Goal: Information Seeking & Learning: Learn about a topic

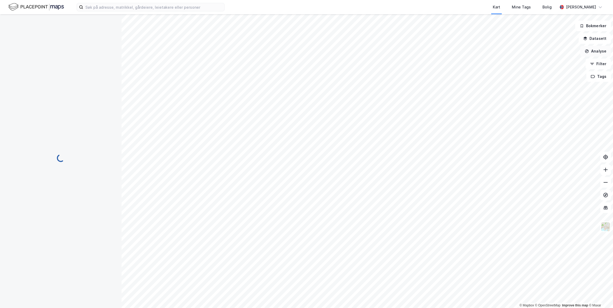
click at [595, 53] on button "Analyse" at bounding box center [595, 51] width 31 height 11
click at [595, 52] on button "Analyse" at bounding box center [595, 51] width 31 height 11
click at [598, 38] on button "Datasett" at bounding box center [595, 38] width 32 height 11
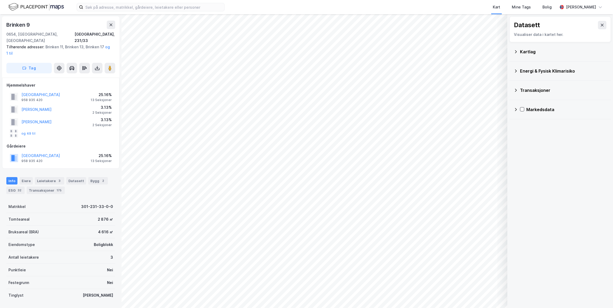
click at [556, 45] on div "Kartlag" at bounding box center [560, 51] width 93 height 13
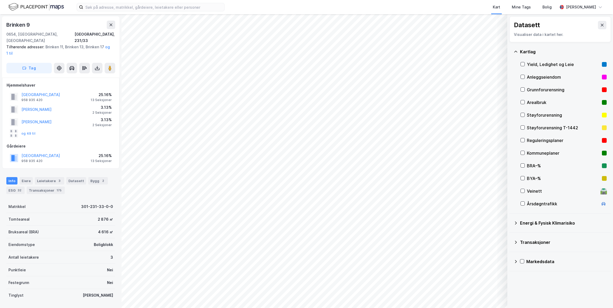
click at [556, 52] on div "Kartlag" at bounding box center [563, 52] width 87 height 6
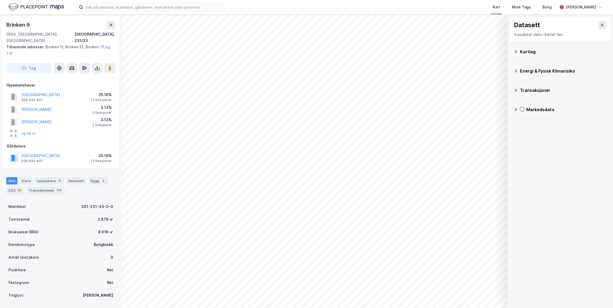
click at [514, 113] on div "Markedsdata" at bounding box center [560, 109] width 93 height 13
click at [530, 122] on icon at bounding box center [529, 122] width 4 height 4
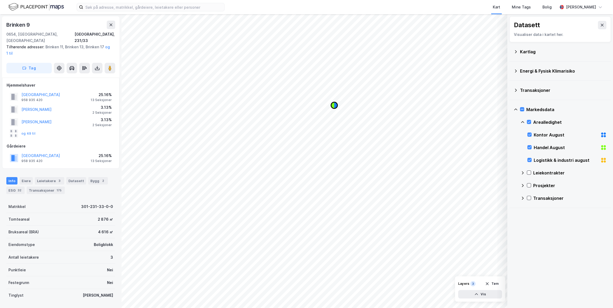
click at [334, 106] on icon "Map marker" at bounding box center [332, 105] width 3 height 6
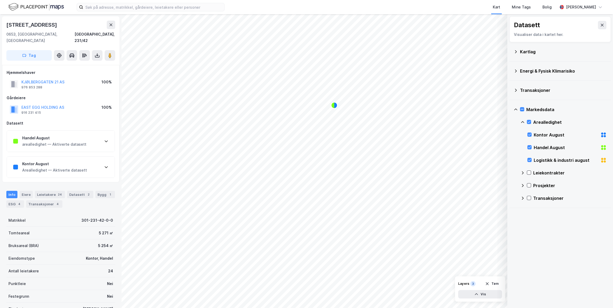
click at [110, 138] on div "Handel August arealledighet — Aktiverte datasett" at bounding box center [61, 141] width 108 height 21
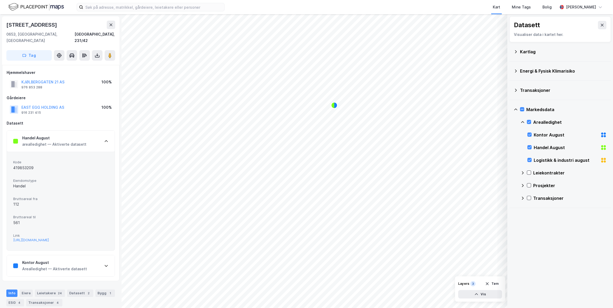
click at [111, 140] on div "Handel August arealledighet — Aktiverte datasett" at bounding box center [61, 141] width 108 height 21
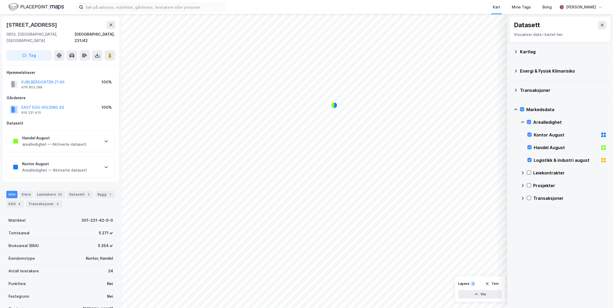
click at [101, 164] on div "Kontor August Arealledighet — Aktiverte datasett" at bounding box center [61, 167] width 108 height 21
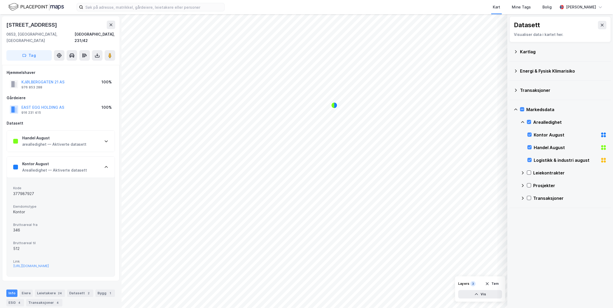
click at [103, 162] on div "Kontor August Arealledighet — Aktiverte datasett" at bounding box center [61, 167] width 108 height 21
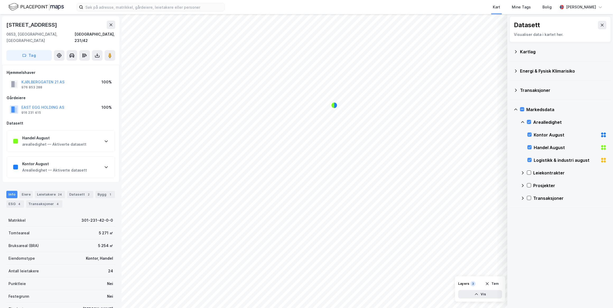
click at [103, 160] on div "Kontor August Arealledighet — Aktiverte datasett" at bounding box center [61, 167] width 108 height 21
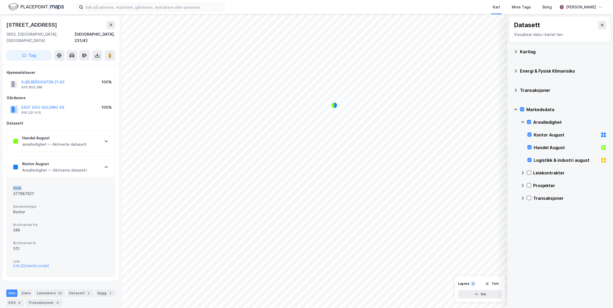
click at [103, 161] on div "Kontor August Arealledighet — Aktiverte datasett" at bounding box center [61, 167] width 108 height 21
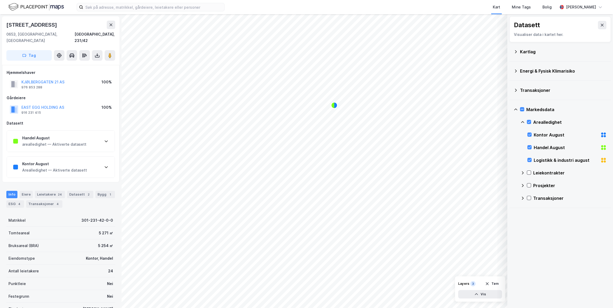
click at [105, 139] on icon at bounding box center [106, 141] width 4 height 4
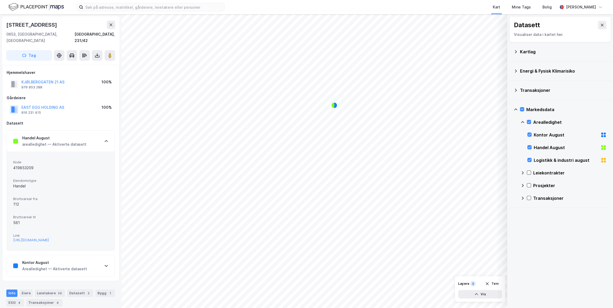
click at [105, 139] on icon at bounding box center [106, 141] width 4 height 4
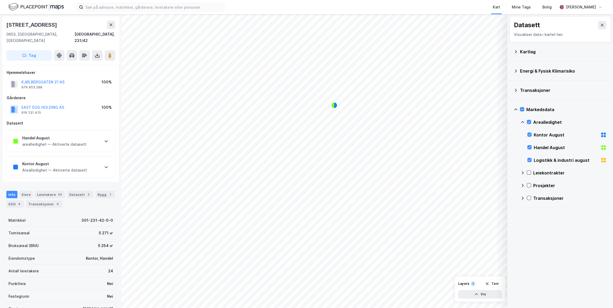
drag, startPoint x: 516, startPoint y: 109, endPoint x: 516, endPoint y: 106, distance: 3.4
click at [516, 109] on icon at bounding box center [516, 110] width 4 height 4
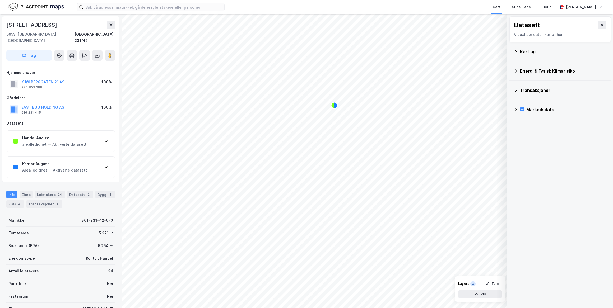
click at [514, 89] on icon at bounding box center [516, 90] width 4 height 4
click at [516, 90] on icon at bounding box center [516, 90] width 4 height 4
click at [512, 52] on div "Kartlag" at bounding box center [560, 51] width 101 height 19
click at [515, 52] on icon at bounding box center [516, 52] width 4 height 4
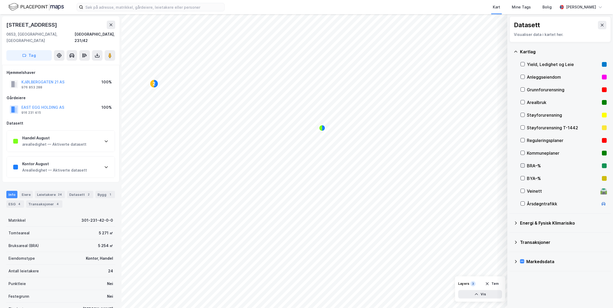
click at [521, 167] on icon at bounding box center [523, 166] width 4 height 4
click at [521, 178] on icon at bounding box center [523, 179] width 4 height 4
click at [523, 190] on icon at bounding box center [523, 191] width 4 height 4
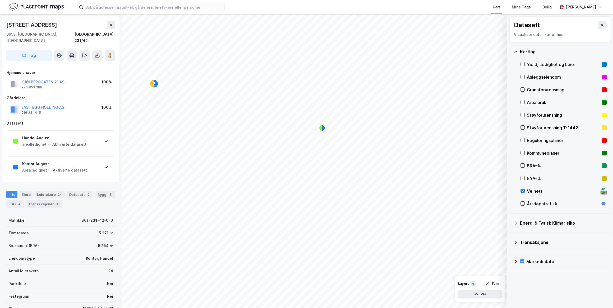
click at [523, 191] on icon at bounding box center [523, 191] width 4 height 4
click at [525, 154] on div at bounding box center [523, 153] width 4 height 4
click at [525, 153] on div at bounding box center [523, 153] width 4 height 4
click at [523, 166] on icon at bounding box center [523, 166] width 4 height 4
click at [522, 164] on icon at bounding box center [523, 166] width 4 height 4
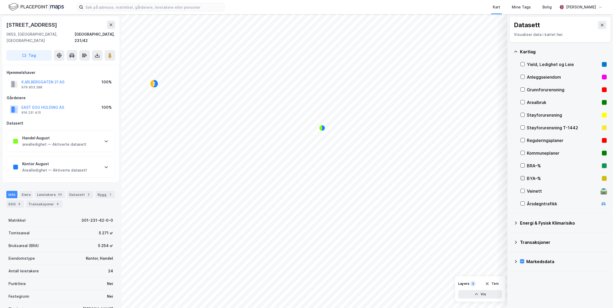
click at [522, 177] on icon at bounding box center [523, 179] width 4 height 4
click at [521, 64] on div at bounding box center [523, 64] width 4 height 4
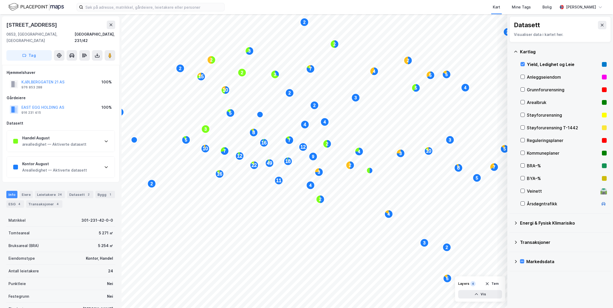
click at [518, 50] on icon at bounding box center [516, 52] width 4 height 4
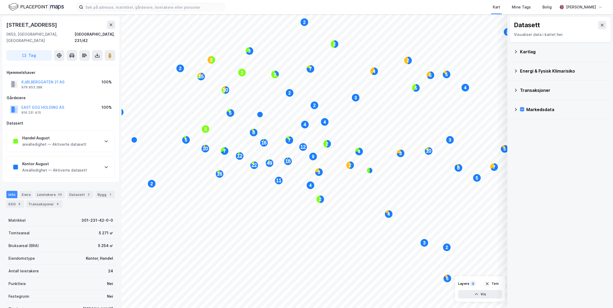
click at [516, 109] on icon at bounding box center [516, 110] width 4 height 4
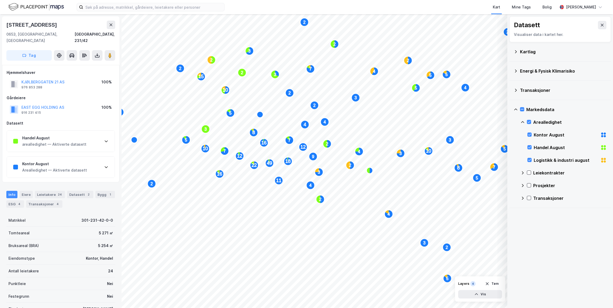
click at [519, 111] on div "Markedsdata" at bounding box center [560, 109] width 93 height 13
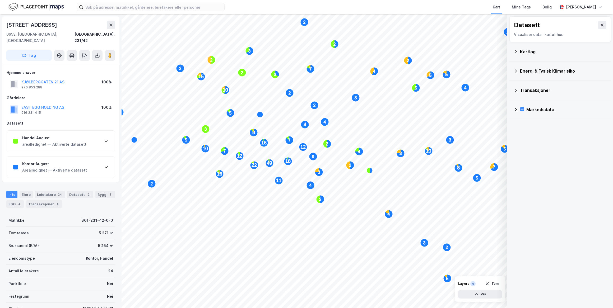
click at [515, 109] on icon at bounding box center [516, 110] width 4 height 4
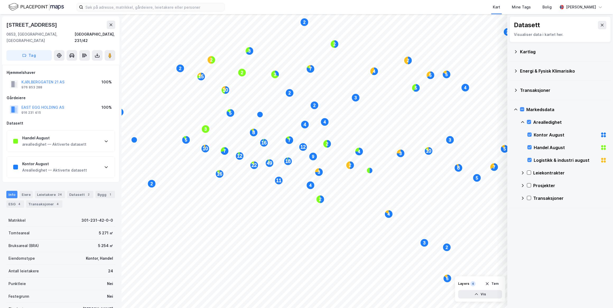
click at [549, 86] on div "Transaksjoner" at bounding box center [560, 90] width 93 height 13
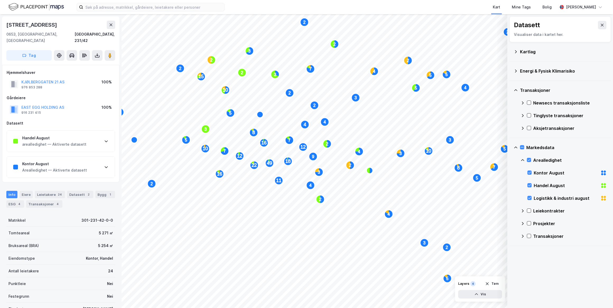
click at [550, 75] on div "Energi & Fysisk Klimarisiko" at bounding box center [560, 71] width 93 height 13
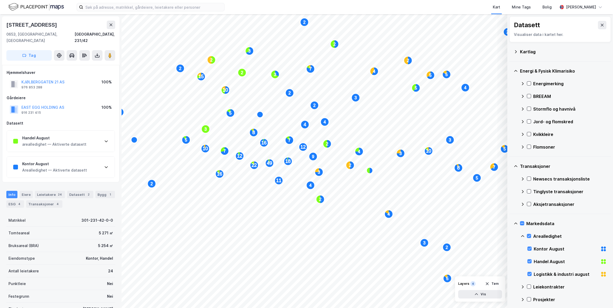
click at [553, 82] on div "Energimerking" at bounding box center [569, 84] width 73 height 6
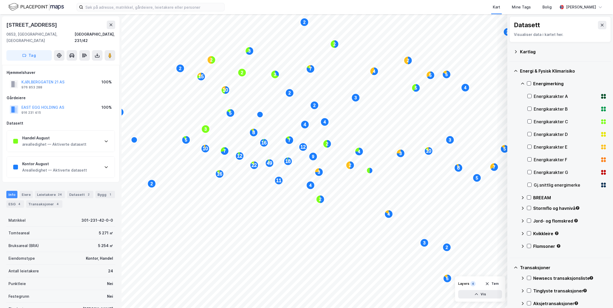
click at [523, 82] on icon at bounding box center [523, 84] width 4 height 4
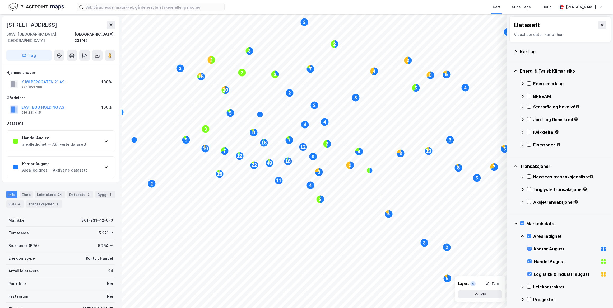
click at [524, 221] on div at bounding box center [522, 223] width 4 height 4
click at [522, 225] on icon at bounding box center [522, 224] width 4 height 4
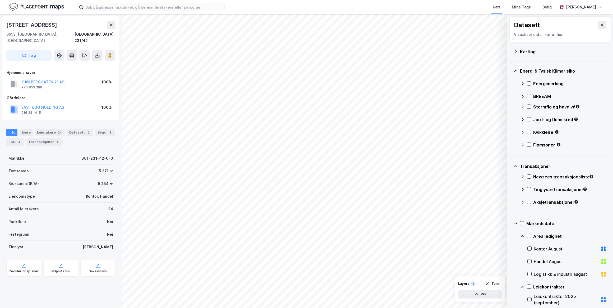
click at [516, 224] on icon at bounding box center [516, 224] width 4 height 4
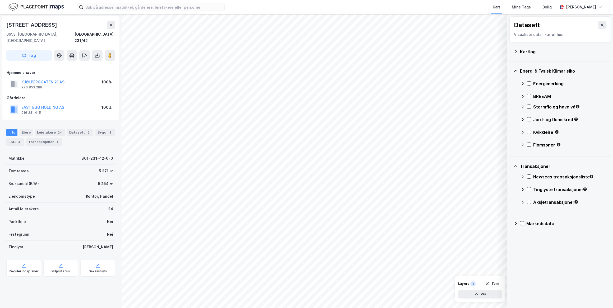
click at [517, 49] on div "Kartlag" at bounding box center [560, 51] width 93 height 13
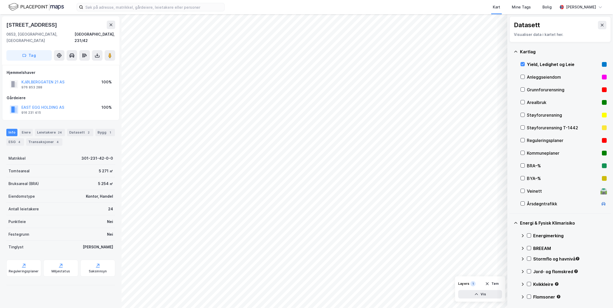
click at [533, 66] on div "Yield, Ledighet og Leie" at bounding box center [563, 64] width 73 height 6
click at [527, 79] on div "Anleggseiendom" at bounding box center [563, 77] width 73 height 6
click at [528, 77] on div "Anleggseiendom" at bounding box center [563, 77] width 73 height 6
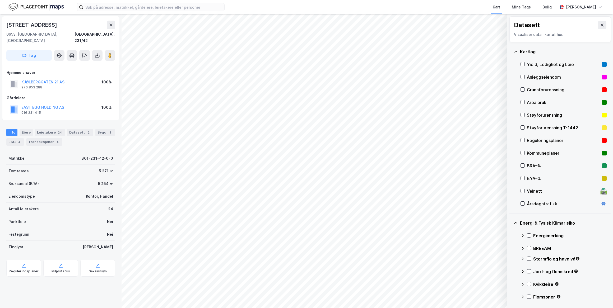
click at [519, 53] on div "Kartlag" at bounding box center [560, 51] width 93 height 13
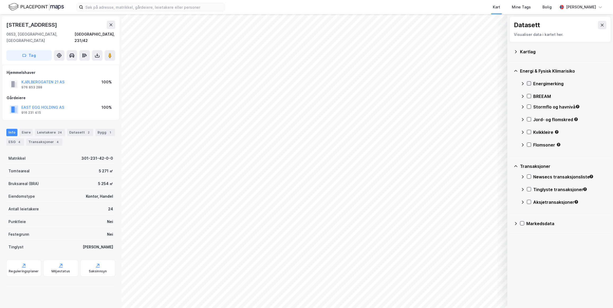
click at [530, 84] on icon at bounding box center [529, 84] width 4 height 4
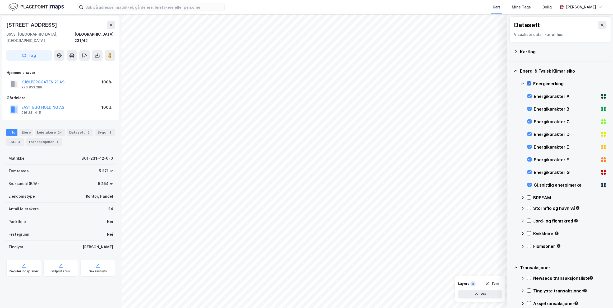
click at [530, 84] on icon at bounding box center [529, 84] width 4 height 4
click at [530, 94] on icon at bounding box center [530, 96] width 4 height 4
click at [530, 93] on div "Energikarakter A" at bounding box center [567, 96] width 79 height 13
click at [523, 83] on div "Energimerking" at bounding box center [564, 83] width 86 height 13
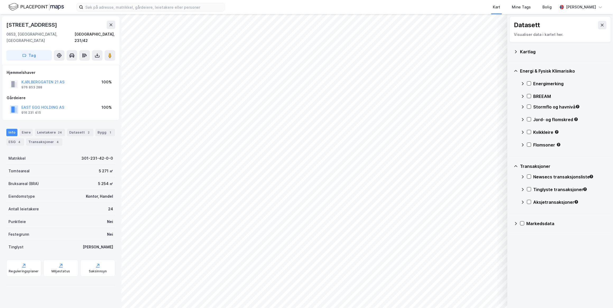
click at [519, 51] on div "Kartlag" at bounding box center [560, 51] width 93 height 13
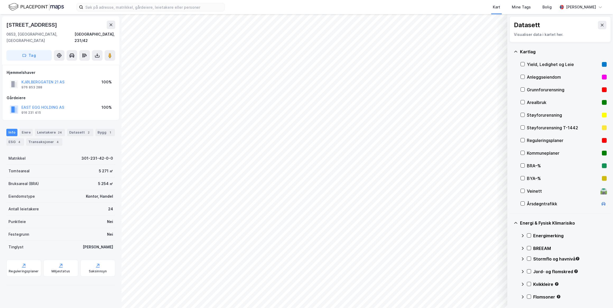
click at [517, 50] on icon at bounding box center [516, 52] width 4 height 4
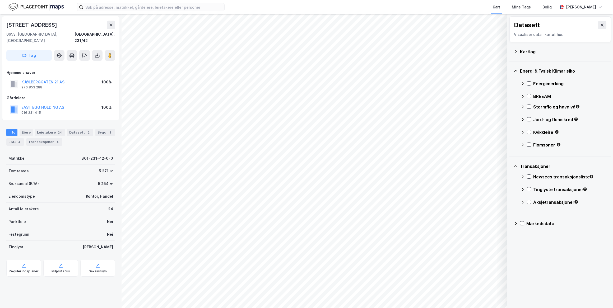
click at [515, 70] on icon at bounding box center [515, 71] width 3 height 2
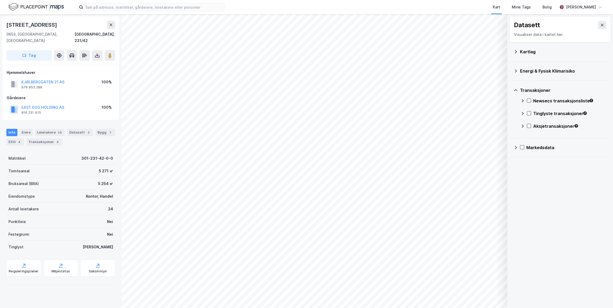
click at [519, 90] on div "Transaksjoner" at bounding box center [560, 90] width 93 height 13
click at [515, 110] on icon at bounding box center [516, 110] width 4 height 4
click at [514, 111] on icon at bounding box center [516, 110] width 4 height 4
click at [519, 111] on div "Markedsdata" at bounding box center [560, 109] width 93 height 13
click at [531, 147] on div at bounding box center [529, 147] width 4 height 4
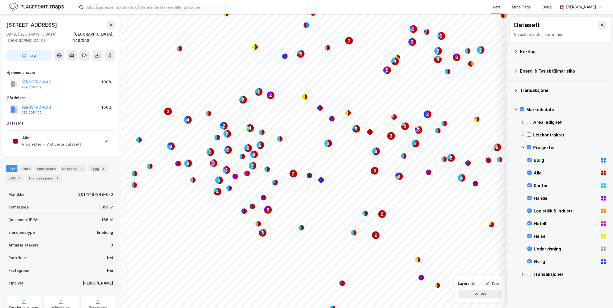
click at [96, 143] on div "Alle Prosjekter — Aktiverte datasett" at bounding box center [61, 141] width 108 height 21
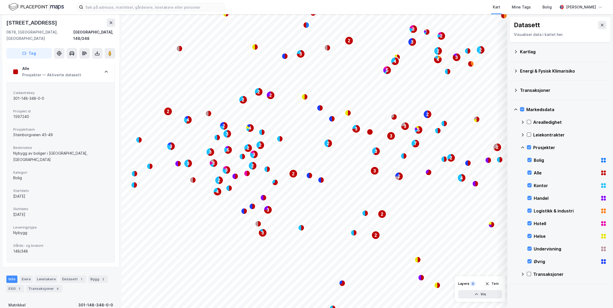
scroll to position [120, 0]
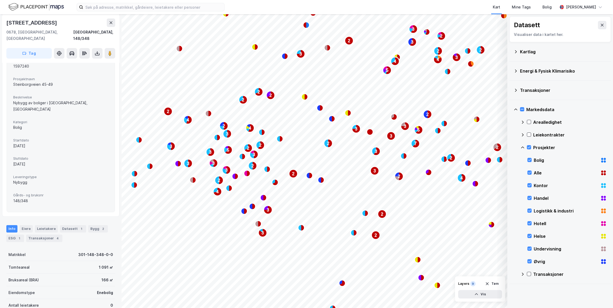
click at [520, 147] on div "Markedsdata Arealledighet Leiekontrakter Prosjekter Bolig Alle Kontor Handel Lo…" at bounding box center [560, 192] width 101 height 184
click at [521, 147] on icon at bounding box center [523, 148] width 4 height 4
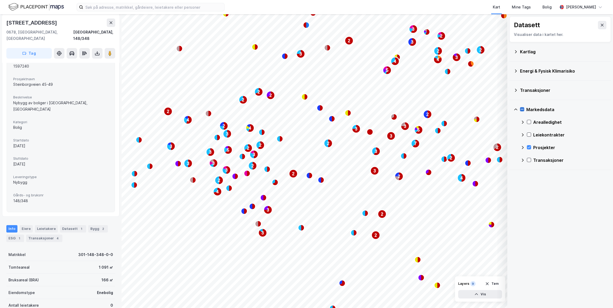
click at [523, 108] on icon at bounding box center [522, 110] width 4 height 4
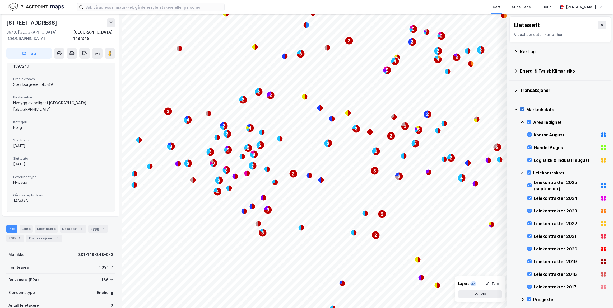
scroll to position [0, 0]
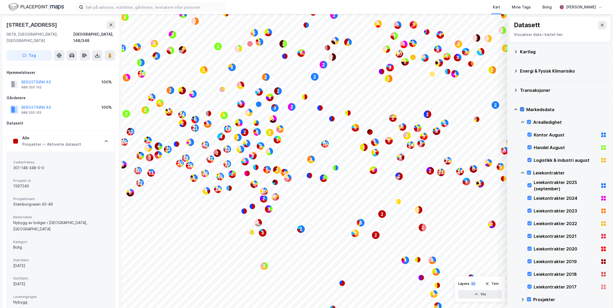
click at [522, 108] on icon at bounding box center [522, 110] width 4 height 4
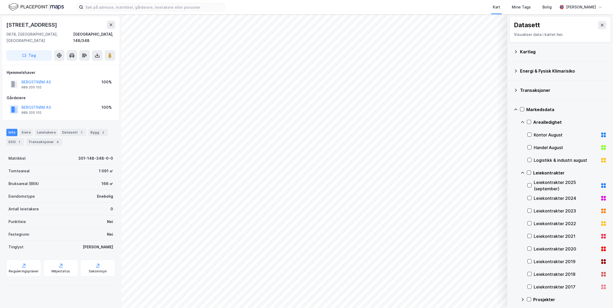
click at [516, 109] on icon at bounding box center [516, 110] width 4 height 4
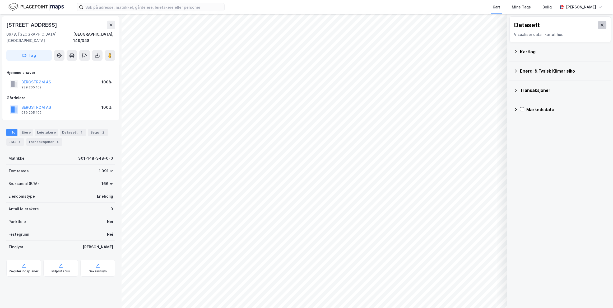
click at [602, 24] on button at bounding box center [602, 25] width 8 height 8
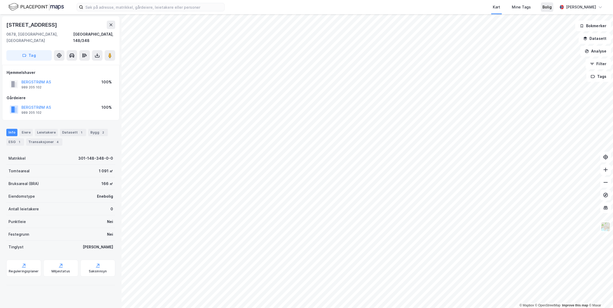
click at [545, 5] on div "Bolig" at bounding box center [547, 7] width 9 height 6
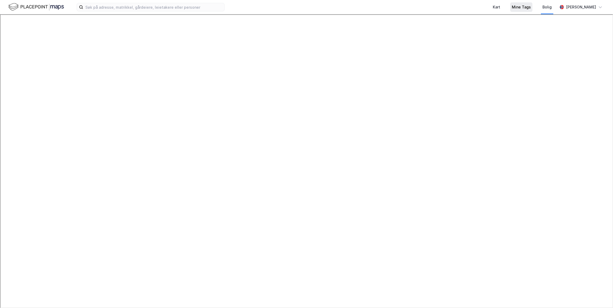
click at [521, 4] on div "Mine Tags" at bounding box center [521, 7] width 19 height 6
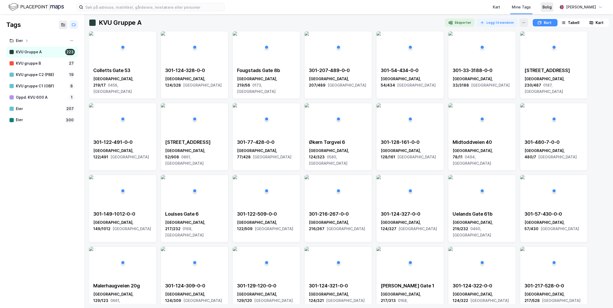
click at [548, 7] on div "Bolig" at bounding box center [547, 7] width 9 height 6
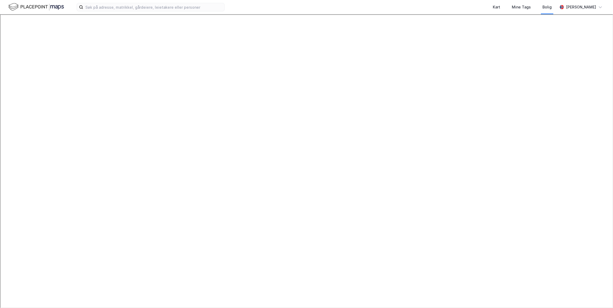
click at [36, 5] on img at bounding box center [36, 6] width 56 height 9
click at [600, 38] on button "Datasett" at bounding box center [595, 38] width 32 height 11
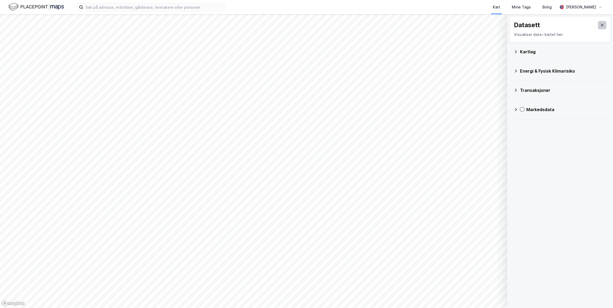
click at [601, 26] on button at bounding box center [602, 25] width 8 height 8
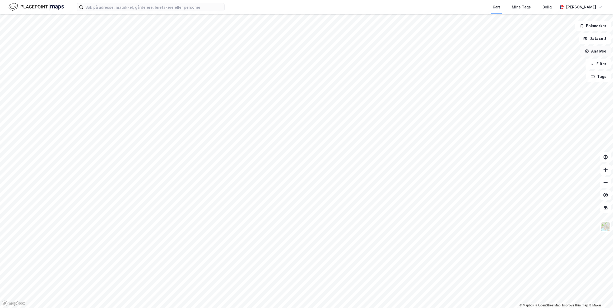
click at [598, 52] on button "Analyse" at bounding box center [595, 51] width 31 height 11
click at [603, 55] on button "Analyse" at bounding box center [595, 51] width 31 height 11
click at [603, 65] on button "Filter" at bounding box center [598, 64] width 25 height 11
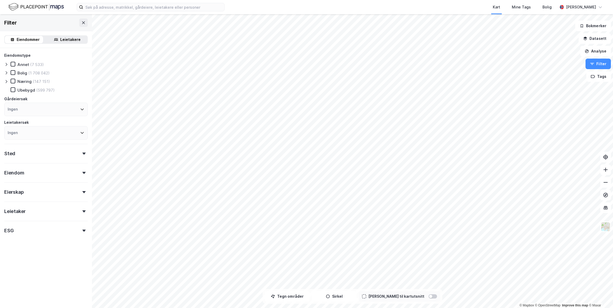
click at [79, 43] on div "Leietakere" at bounding box center [67, 39] width 40 height 7
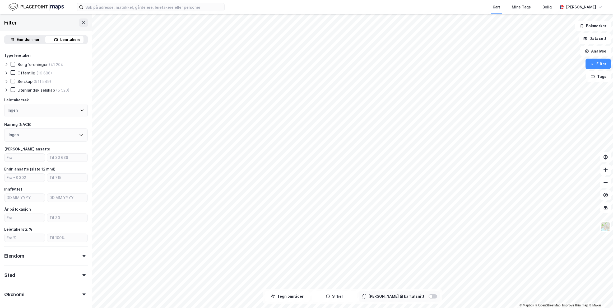
click at [29, 39] on div "Eiendommer" at bounding box center [28, 39] width 23 height 6
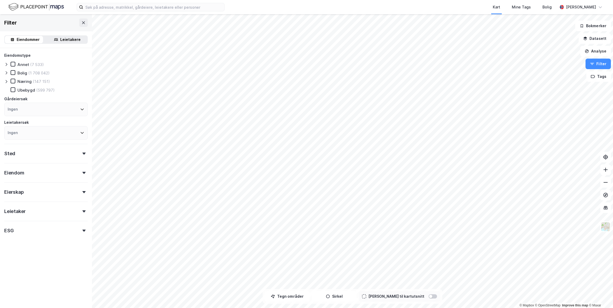
click at [24, 232] on div "ESG" at bounding box center [46, 228] width 84 height 15
type input "--- (2 589 715)"
click at [41, 232] on div "ESG" at bounding box center [46, 228] width 84 height 15
click at [47, 215] on div "Leietaker" at bounding box center [46, 209] width 84 height 15
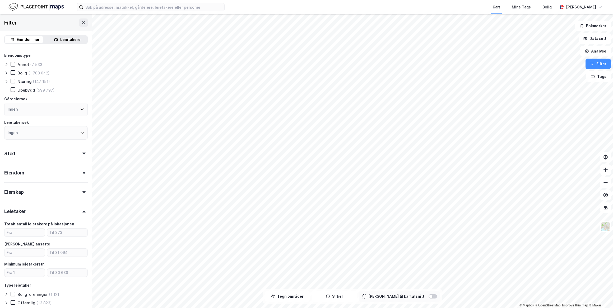
click at [47, 214] on div "Leietaker" at bounding box center [46, 209] width 84 height 15
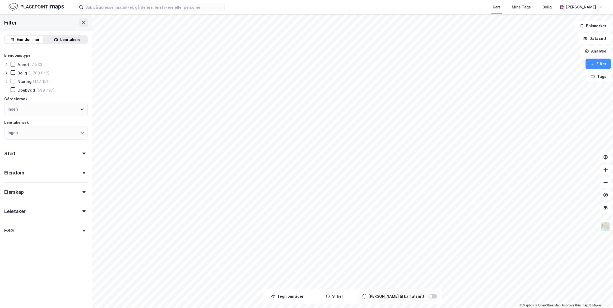
click at [53, 196] on div "Eierskap" at bounding box center [46, 190] width 84 height 15
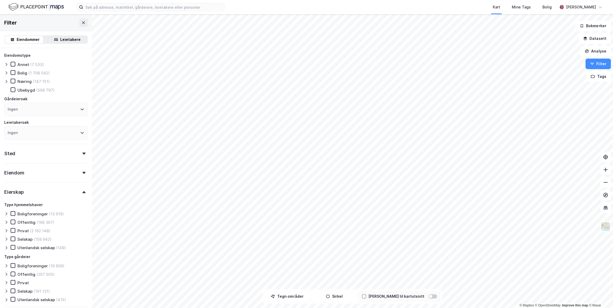
click at [53, 193] on div "Eierskap" at bounding box center [46, 190] width 84 height 15
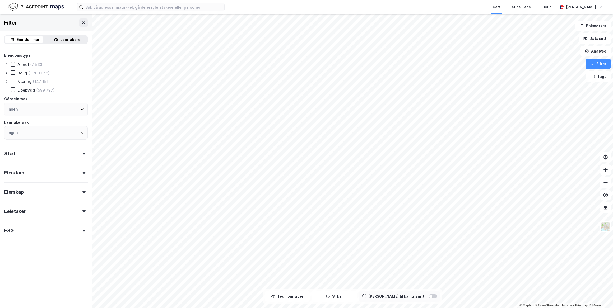
click at [59, 177] on div "Eiendom" at bounding box center [46, 170] width 84 height 15
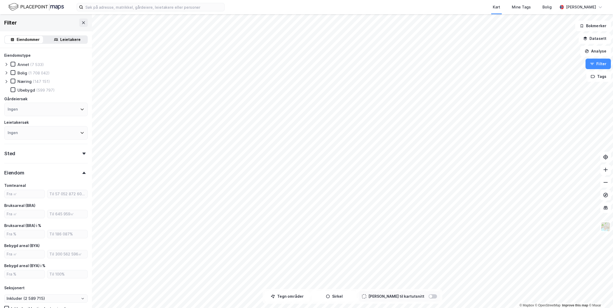
click at [60, 173] on div "Eiendom" at bounding box center [46, 170] width 84 height 15
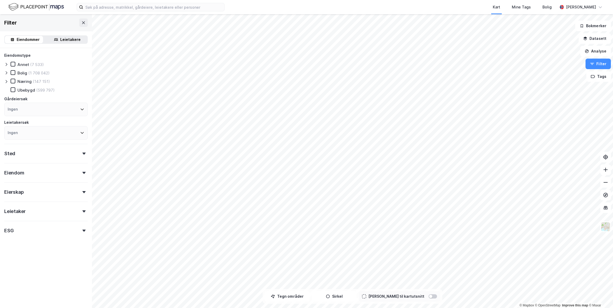
click at [66, 148] on div "Sted" at bounding box center [46, 151] width 84 height 15
click at [68, 152] on div "Sted" at bounding box center [46, 151] width 84 height 15
click at [81, 23] on icon at bounding box center [83, 23] width 4 height 4
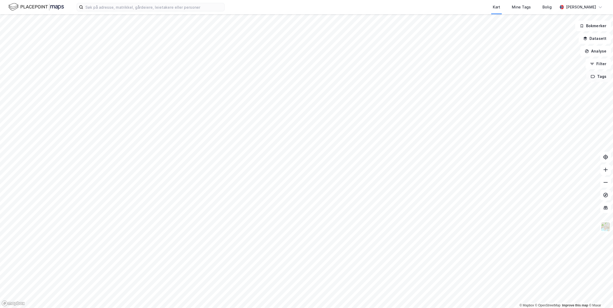
click at [603, 77] on button "Tags" at bounding box center [598, 76] width 25 height 11
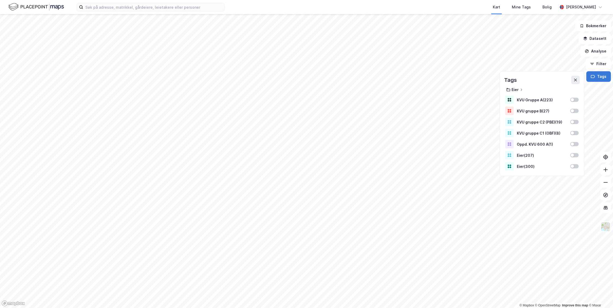
click at [603, 77] on button "Tags" at bounding box center [598, 76] width 25 height 11
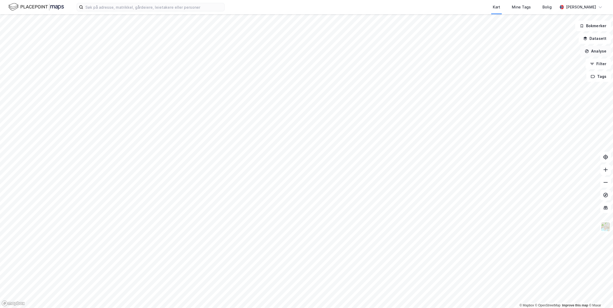
click at [600, 51] on button "Analyse" at bounding box center [595, 51] width 31 height 11
click at [603, 40] on button "Datasett" at bounding box center [595, 38] width 32 height 11
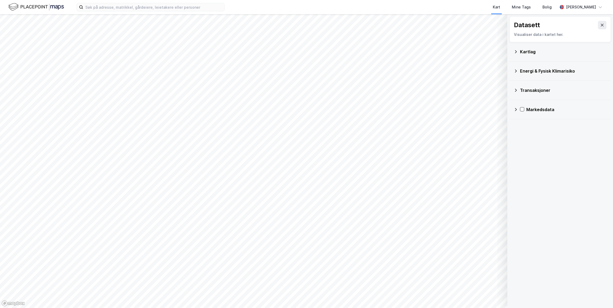
click at [602, 30] on div "Datasett Visualiser data i kartet her." at bounding box center [560, 29] width 101 height 26
click at [601, 26] on icon at bounding box center [602, 25] width 4 height 4
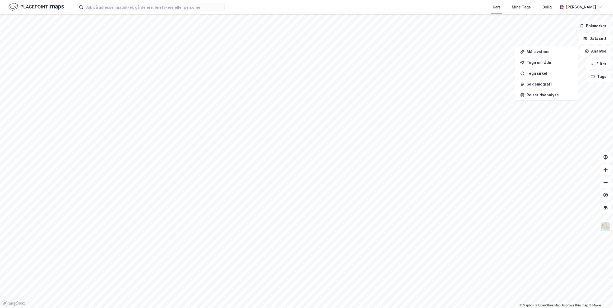
click at [601, 27] on button "Bokmerker" at bounding box center [593, 26] width 36 height 11
click at [32, 4] on img at bounding box center [36, 6] width 56 height 9
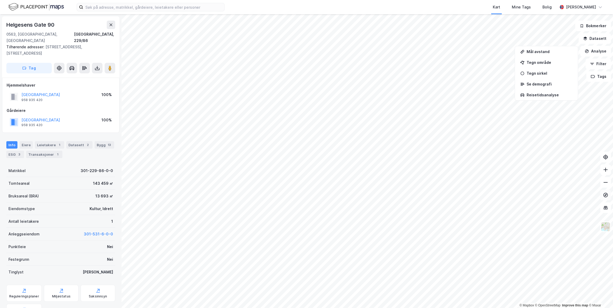
scroll to position [85, 0]
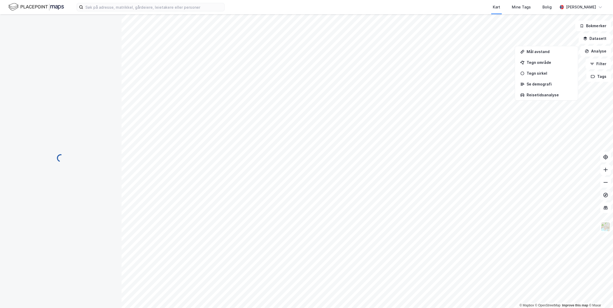
scroll to position [11, 0]
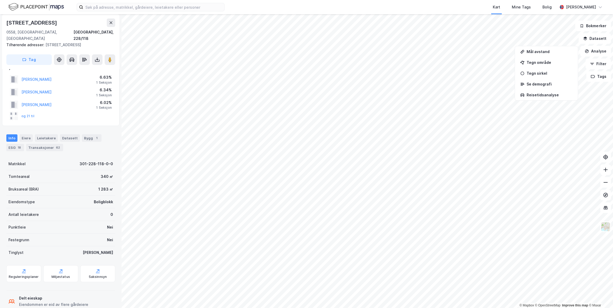
scroll to position [38, 0]
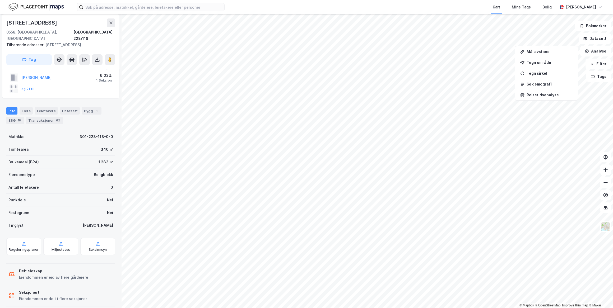
click at [83, 275] on div "Eiendommen er eid av flere gårdeiere" at bounding box center [53, 278] width 69 height 6
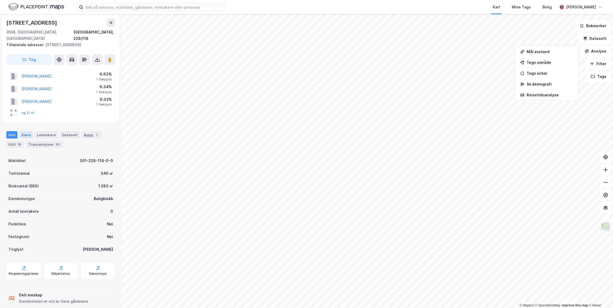
click at [22, 131] on div "Eiere" at bounding box center [26, 134] width 13 height 7
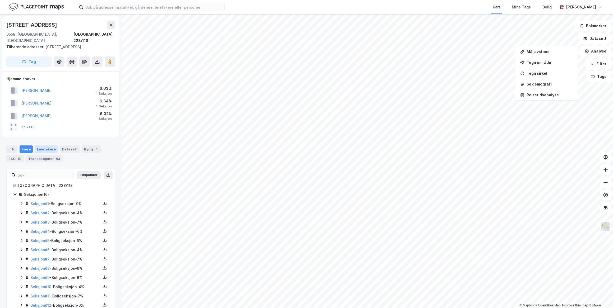
click at [43, 146] on div "Leietakere" at bounding box center [46, 149] width 23 height 7
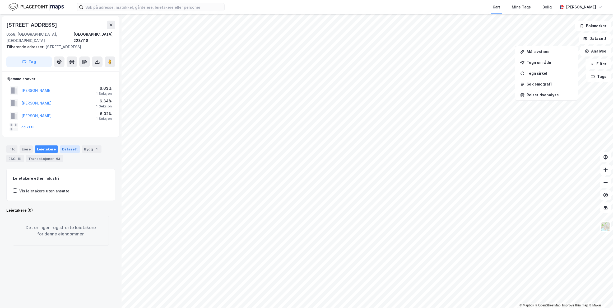
click at [67, 146] on div "Datasett" at bounding box center [70, 149] width 20 height 7
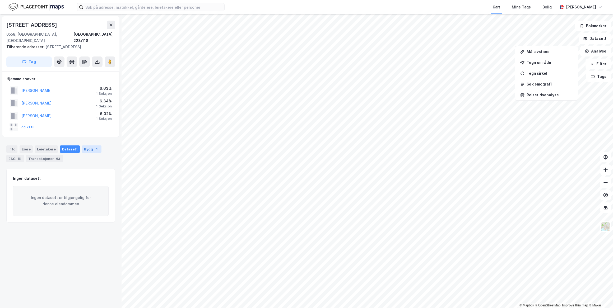
click at [82, 146] on div "Bygg 1" at bounding box center [92, 149] width 20 height 7
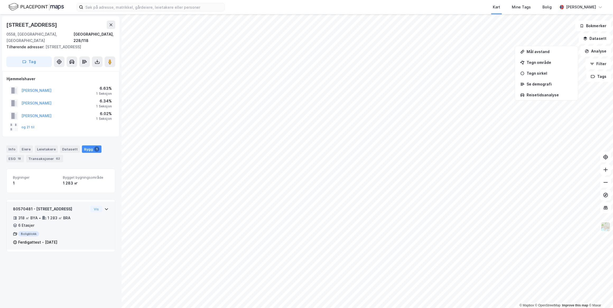
click at [106, 202] on div "80570481 - [STREET_ADDRESS] 318 ㎡ BYA • 1 283 ㎡ BRA • 6 Etasjer Boligblokk Ferd…" at bounding box center [61, 226] width 108 height 48
click at [90, 206] on button "Vis" at bounding box center [96, 209] width 12 height 6
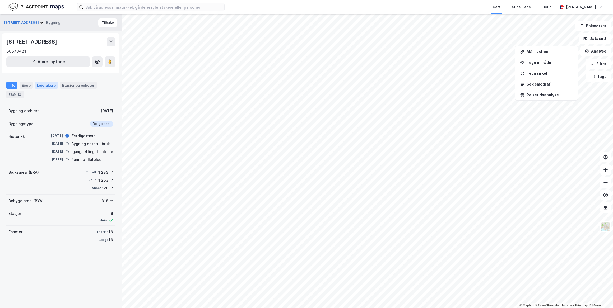
click at [52, 86] on div "Leietakere" at bounding box center [46, 85] width 23 height 7
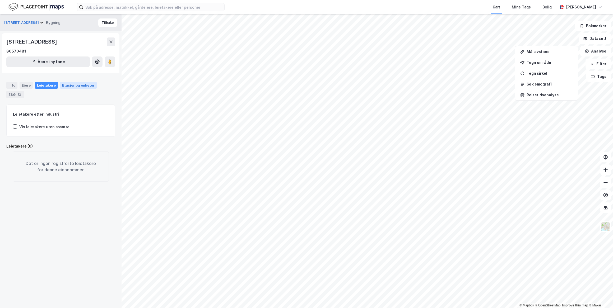
drag, startPoint x: 65, startPoint y: 85, endPoint x: 62, endPoint y: 86, distance: 3.0
click at [65, 85] on div "Etasjer og enheter" at bounding box center [78, 85] width 33 height 5
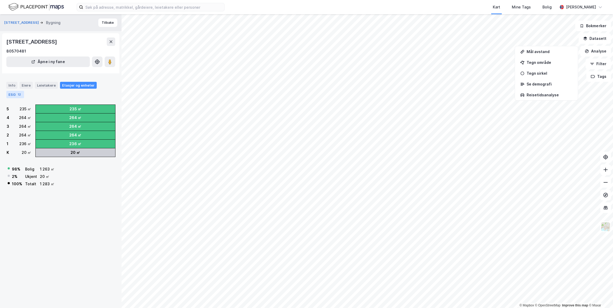
click at [20, 94] on div "12" at bounding box center [19, 94] width 5 height 5
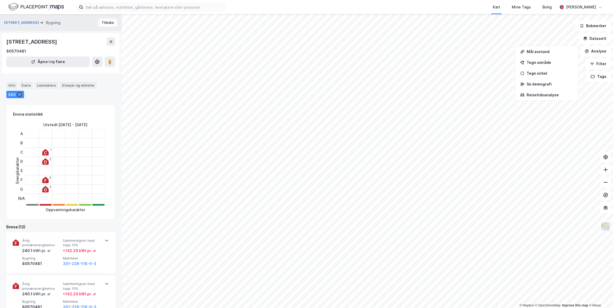
click at [102, 25] on button "Tilbake" at bounding box center [107, 23] width 19 height 8
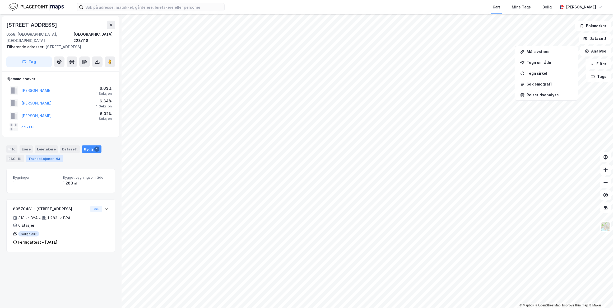
click at [52, 155] on div "Transaksjoner 62" at bounding box center [44, 158] width 37 height 7
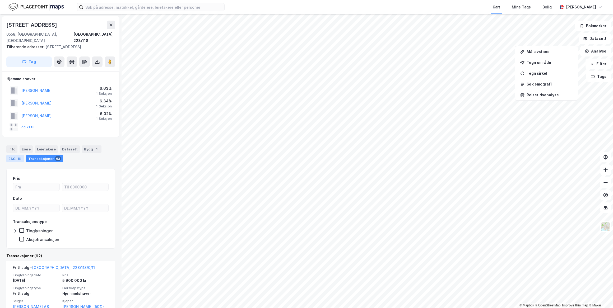
click at [14, 155] on div "ESG 18" at bounding box center [15, 158] width 18 height 7
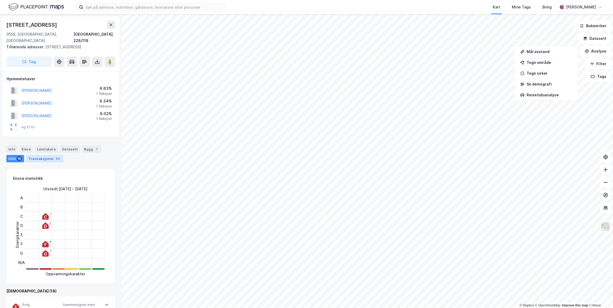
click at [41, 155] on div "Transaksjoner 62" at bounding box center [44, 158] width 37 height 7
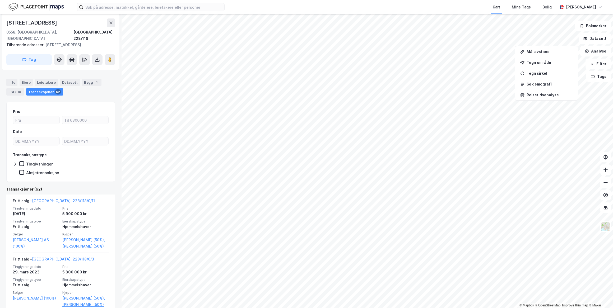
scroll to position [72, 0]
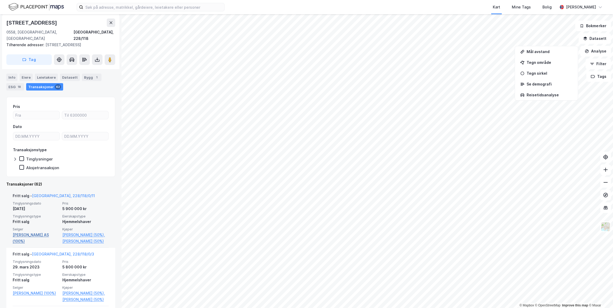
click at [33, 232] on link "[PERSON_NAME] AS (100%)" at bounding box center [36, 238] width 47 height 13
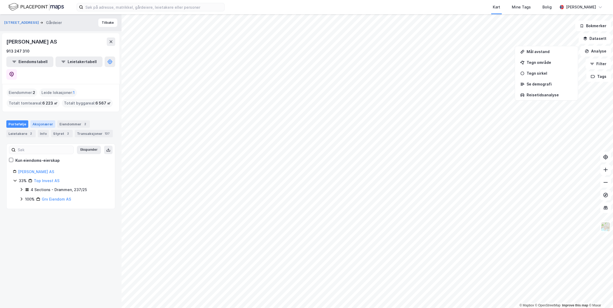
click at [41, 121] on div "Aksjonærer" at bounding box center [42, 124] width 25 height 7
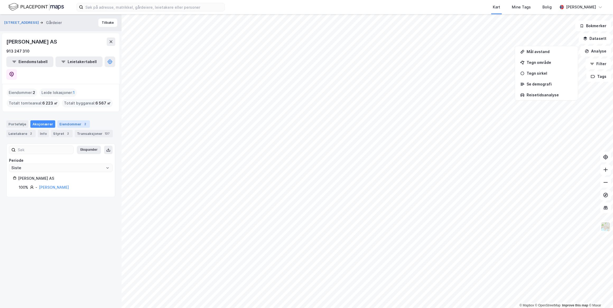
click at [76, 121] on div "Eiendommer 2" at bounding box center [73, 124] width 33 height 7
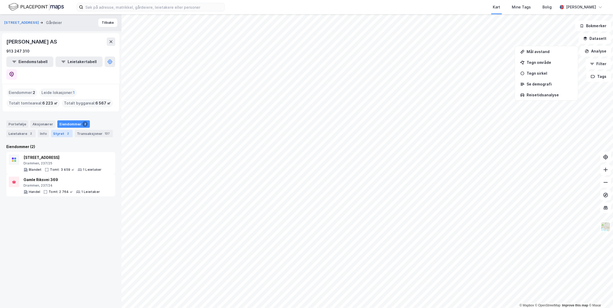
click at [65, 131] on div "2" at bounding box center [67, 133] width 5 height 5
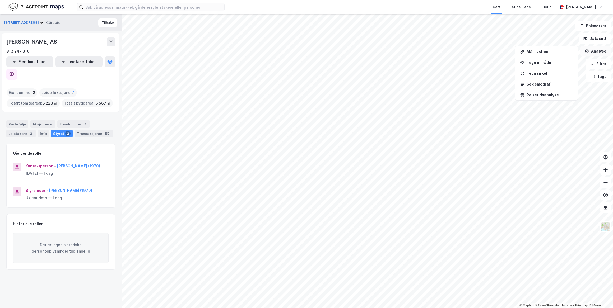
click at [596, 49] on button "Analyse" at bounding box center [595, 51] width 31 height 11
click at [598, 64] on button "Filter" at bounding box center [598, 64] width 25 height 11
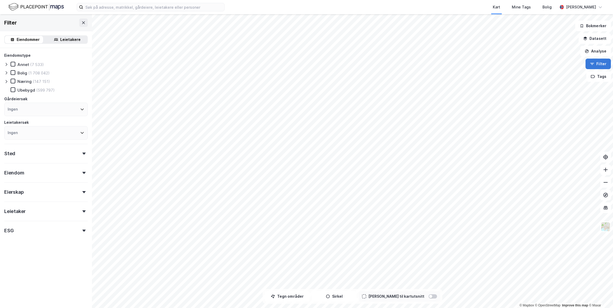
click at [594, 68] on button "Filter" at bounding box center [598, 64] width 25 height 11
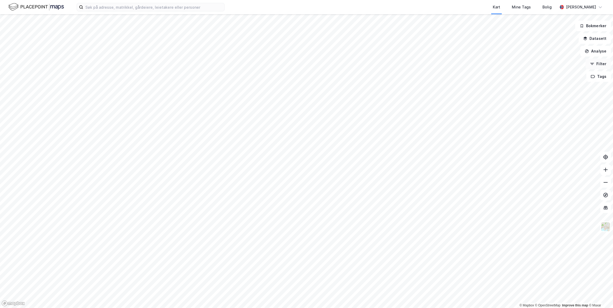
click at [605, 66] on button "Filter" at bounding box center [598, 64] width 25 height 11
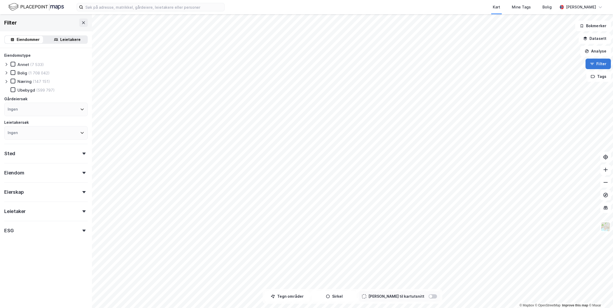
click at [598, 66] on button "Filter" at bounding box center [598, 64] width 25 height 11
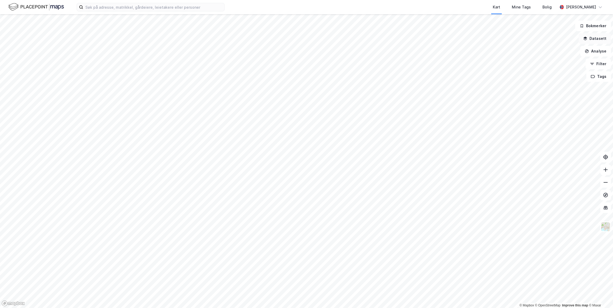
click at [597, 39] on button "Datasett" at bounding box center [595, 38] width 32 height 11
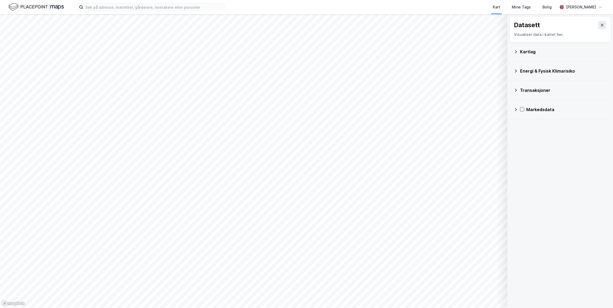
click at [513, 109] on div "Markedsdata" at bounding box center [560, 109] width 101 height 19
click at [515, 110] on icon at bounding box center [516, 110] width 4 height 4
click at [516, 108] on icon at bounding box center [516, 110] width 4 height 4
click at [518, 53] on div "Kartlag" at bounding box center [560, 51] width 93 height 13
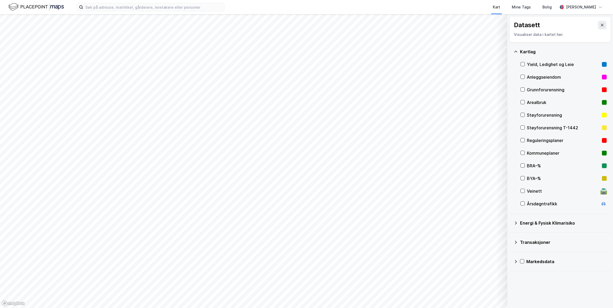
click at [518, 50] on icon at bounding box center [516, 52] width 4 height 4
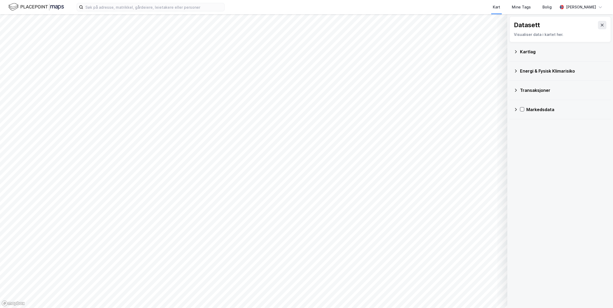
click at [542, 73] on div "Energi & Fysisk Klimarisiko" at bounding box center [563, 71] width 87 height 6
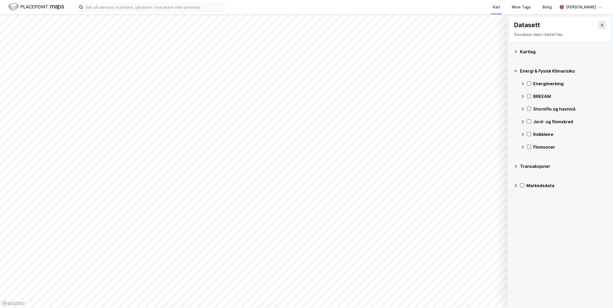
click at [542, 73] on div "Energi & Fysisk Klimarisiko" at bounding box center [563, 71] width 87 height 6
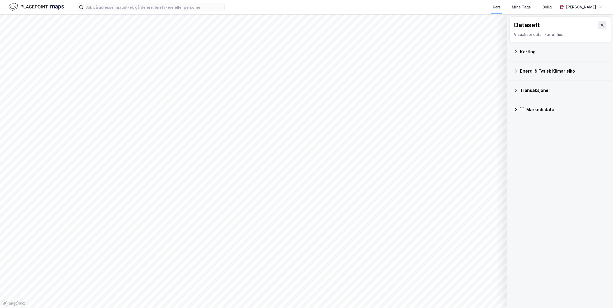
click at [543, 88] on div "Transaksjoner" at bounding box center [563, 90] width 87 height 6
click at [600, 27] on button at bounding box center [602, 25] width 8 height 8
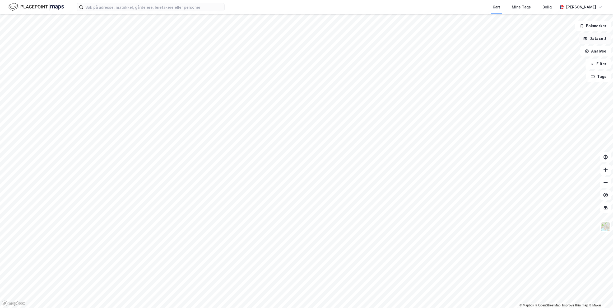
click at [597, 41] on button "Datasett" at bounding box center [595, 38] width 32 height 11
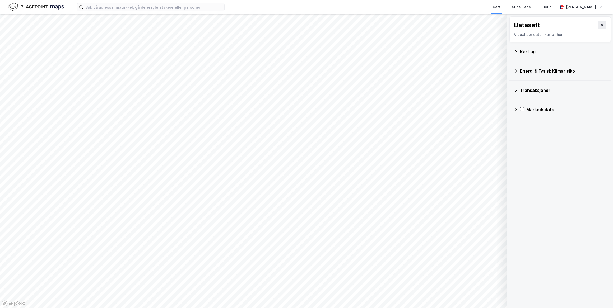
click at [529, 53] on div "Kartlag" at bounding box center [563, 52] width 87 height 6
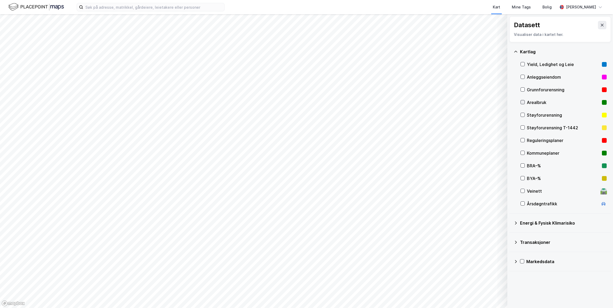
click at [523, 101] on icon at bounding box center [523, 102] width 4 height 4
click at [523, 100] on icon at bounding box center [523, 102] width 4 height 4
click at [523, 139] on icon at bounding box center [523, 140] width 4 height 4
click at [522, 153] on icon at bounding box center [523, 153] width 4 height 4
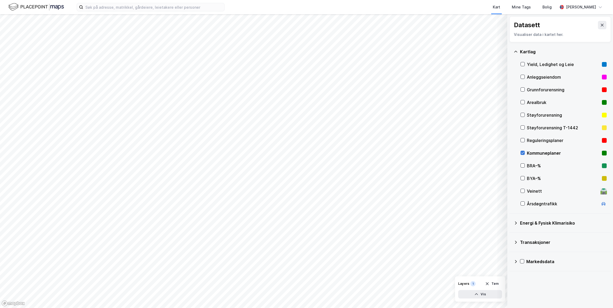
click at [522, 153] on icon at bounding box center [523, 153] width 4 height 4
click at [522, 103] on icon at bounding box center [523, 102] width 4 height 4
click at [491, 285] on button "Tøm" at bounding box center [492, 284] width 20 height 8
click at [522, 101] on icon at bounding box center [523, 102] width 4 height 4
click at [521, 102] on icon at bounding box center [523, 102] width 4 height 4
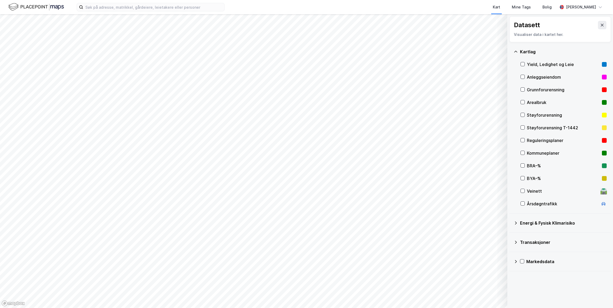
click at [517, 51] on icon at bounding box center [516, 52] width 4 height 4
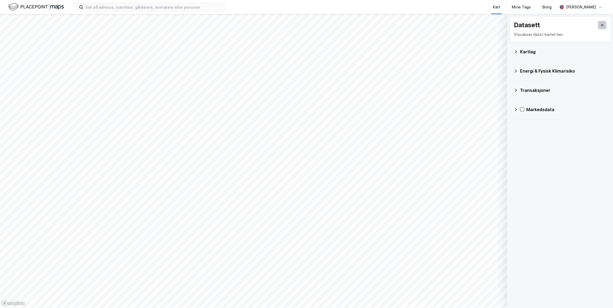
click at [602, 26] on button at bounding box center [602, 25] width 8 height 8
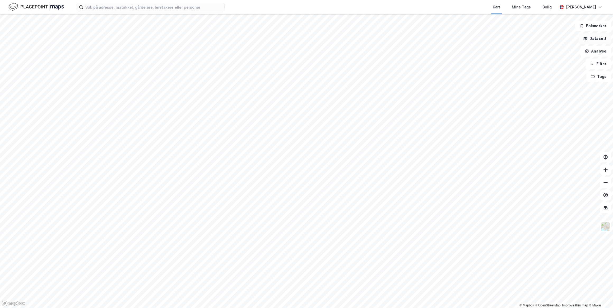
click at [592, 35] on button "Datasett" at bounding box center [595, 38] width 32 height 11
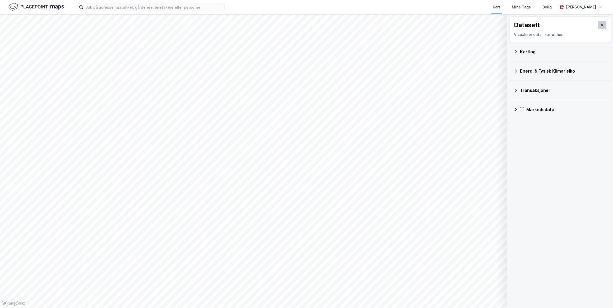
click at [602, 23] on button at bounding box center [602, 25] width 8 height 8
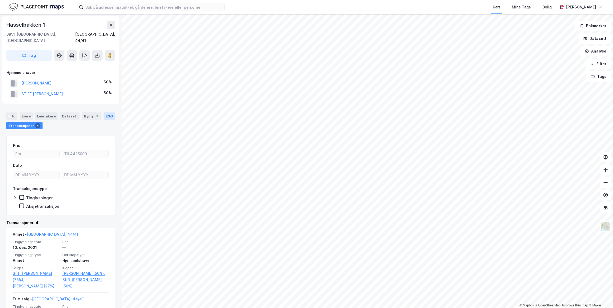
click at [107, 113] on div "ESG" at bounding box center [109, 116] width 11 height 7
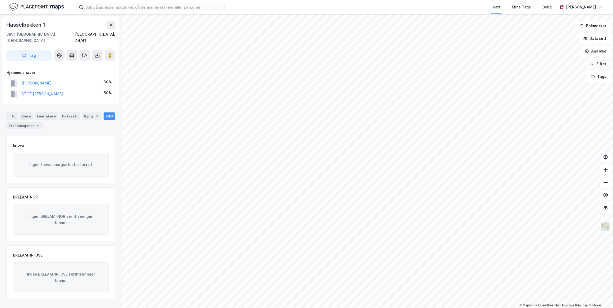
click at [603, 63] on button "Filter" at bounding box center [598, 64] width 25 height 11
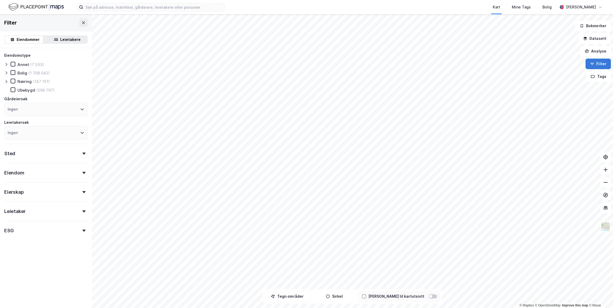
click at [591, 63] on icon "button" at bounding box center [592, 64] width 4 height 4
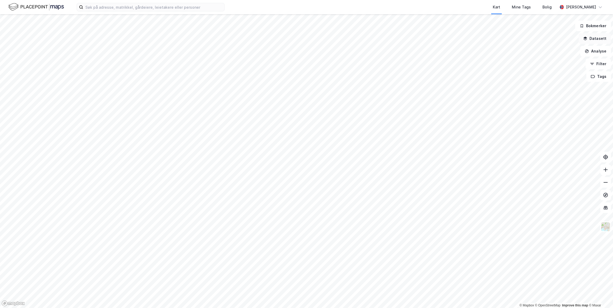
click at [594, 41] on button "Datasett" at bounding box center [595, 38] width 32 height 11
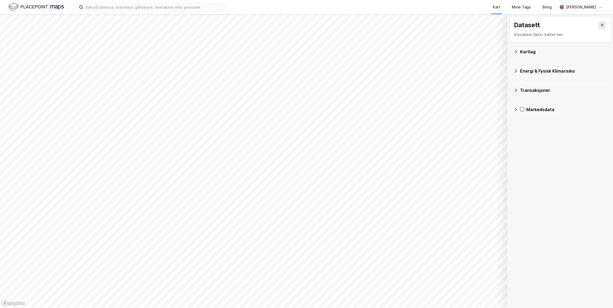
click at [518, 68] on div "Energi & Fysisk Klimarisiko" at bounding box center [560, 71] width 93 height 13
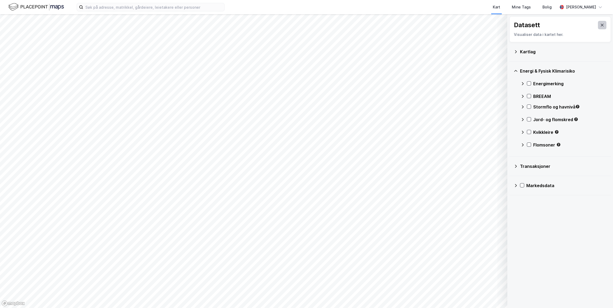
click at [600, 26] on icon at bounding box center [602, 25] width 4 height 4
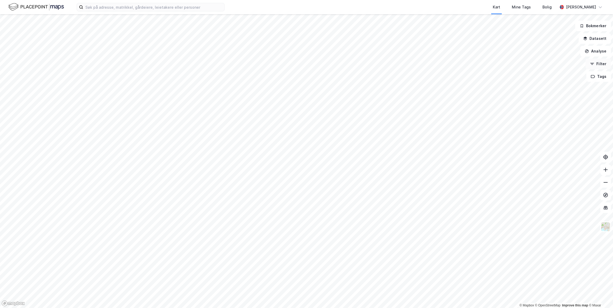
click at [597, 61] on button "Filter" at bounding box center [598, 64] width 25 height 11
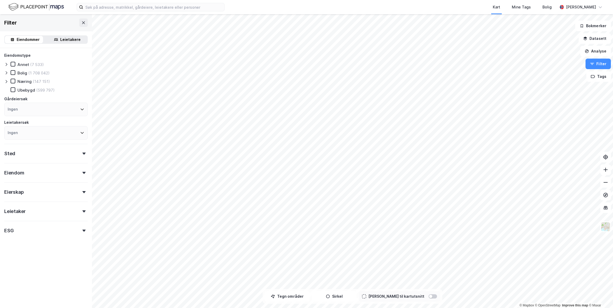
click at [73, 225] on div "ESG" at bounding box center [46, 228] width 84 height 15
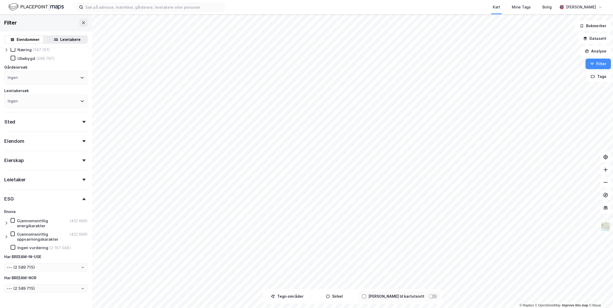
scroll to position [47, 0]
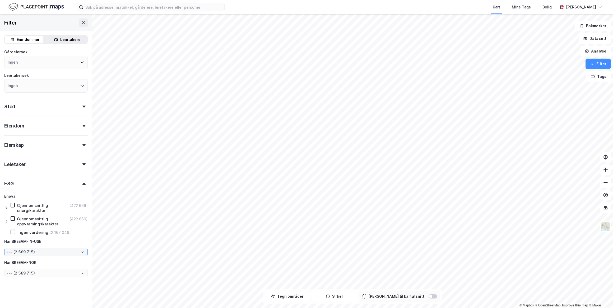
click at [45, 252] on input "--- (2 589 715)" at bounding box center [45, 252] width 83 height 8
drag, startPoint x: 47, startPoint y: 296, endPoint x: 24, endPoint y: 260, distance: 42.8
click at [47, 296] on form "Eiendomstype Annet (7 533) Bolig (1 708 042) Næring (147 151) Ubebygd (599 797)…" at bounding box center [46, 154] width 84 height 299
click at [5, 207] on icon at bounding box center [6, 208] width 4 height 4
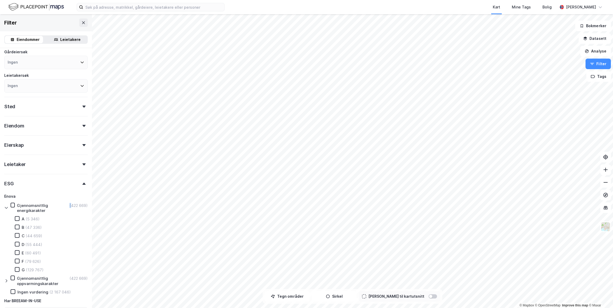
click at [5, 207] on icon at bounding box center [6, 208] width 4 height 4
drag, startPoint x: 5, startPoint y: 207, endPoint x: 68, endPoint y: 193, distance: 64.2
click at [67, 194] on div "Enova" at bounding box center [46, 196] width 84 height 6
click at [70, 187] on div "ESG" at bounding box center [46, 181] width 84 height 15
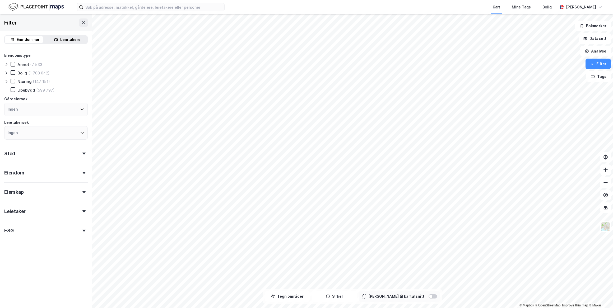
scroll to position [0, 0]
click at [66, 213] on div "Leietaker" at bounding box center [46, 209] width 84 height 15
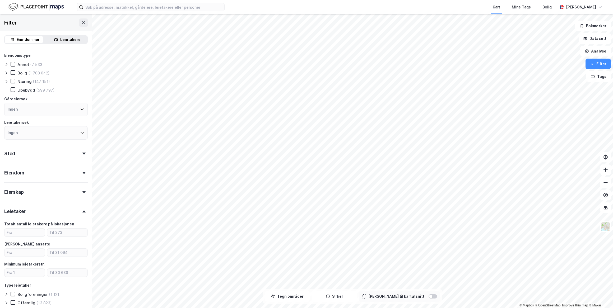
click at [66, 213] on div "Leietaker" at bounding box center [46, 209] width 84 height 15
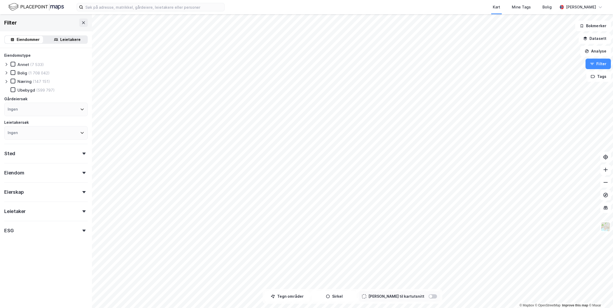
click at [63, 195] on div "Eierskap" at bounding box center [46, 190] width 84 height 15
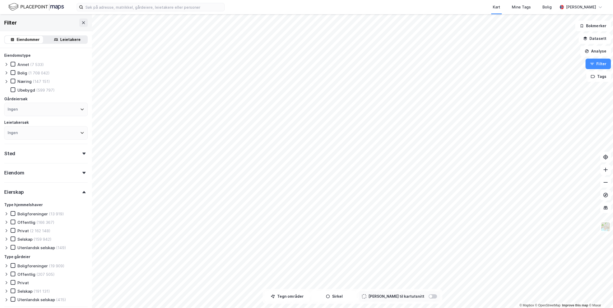
click at [63, 194] on div "Eierskap" at bounding box center [46, 190] width 84 height 15
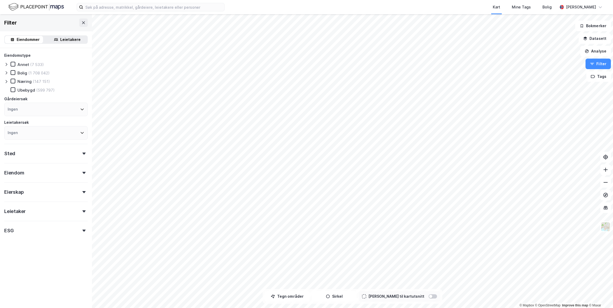
click at [63, 179] on div "Eiendomstype Annet (7 533) Bolig (1 708 042) Næring (147 151) Ubebygd (599 797)…" at bounding box center [46, 144] width 84 height 184
click at [63, 175] on div "Eiendom" at bounding box center [46, 170] width 84 height 15
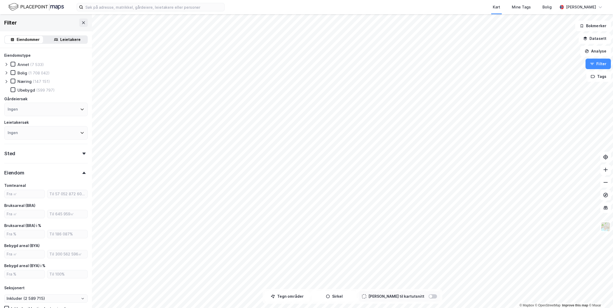
click at [63, 173] on div "Eiendom" at bounding box center [46, 170] width 84 height 15
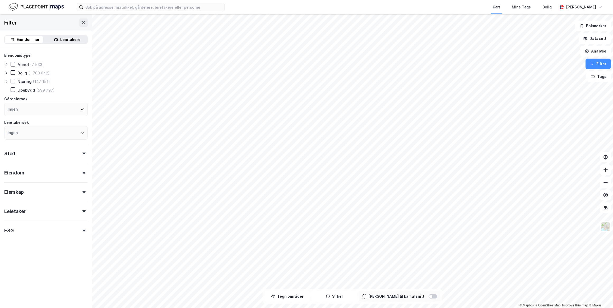
click at [59, 151] on div "Sted" at bounding box center [46, 151] width 84 height 15
click at [59, 152] on div "Sted" at bounding box center [46, 151] width 84 height 15
click at [55, 133] on div "Ingen" at bounding box center [46, 132] width 84 height 13
click at [48, 119] on div "Eiendomstype Annet (7 533) Bolig (1 708 042) [DEMOGRAPHIC_DATA] (147 151) Ubeby…" at bounding box center [46, 95] width 84 height 87
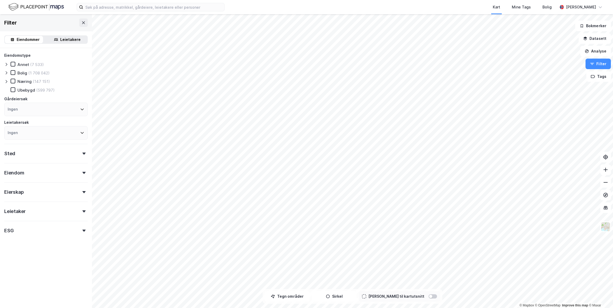
click at [48, 114] on div "Ingen" at bounding box center [46, 109] width 84 height 13
click at [49, 108] on div "Ingen" at bounding box center [46, 109] width 84 height 13
click at [80, 82] on div "Næring (147 151)" at bounding box center [46, 81] width 84 height 5
click at [599, 49] on button "Analyse" at bounding box center [595, 51] width 31 height 11
click at [475, 7] on div "Kart Mine Tags Bolig" at bounding box center [404, 7] width 308 height 14
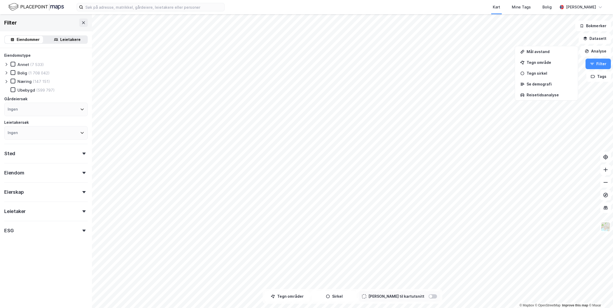
click at [460, 9] on div "Kart Mine Tags Bolig" at bounding box center [404, 7] width 308 height 14
click at [418, 6] on div "Kart Mine Tags Bolig" at bounding box center [404, 7] width 308 height 14
click at [27, 263] on div "Eiendomstype Annet (7 533) Bolig (1 708 042) Næring (147 151) Ubebygd (599 797)…" at bounding box center [46, 157] width 92 height 219
click at [60, 40] on div "Leietakere" at bounding box center [70, 39] width 20 height 6
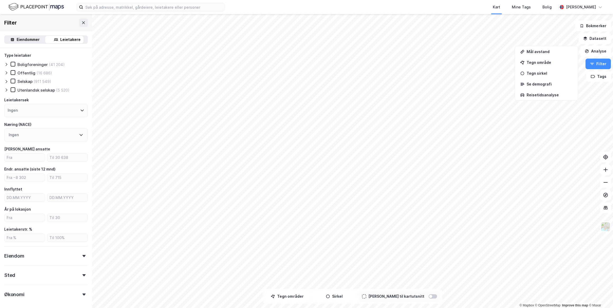
click at [25, 42] on div "Eiendommer" at bounding box center [28, 39] width 23 height 6
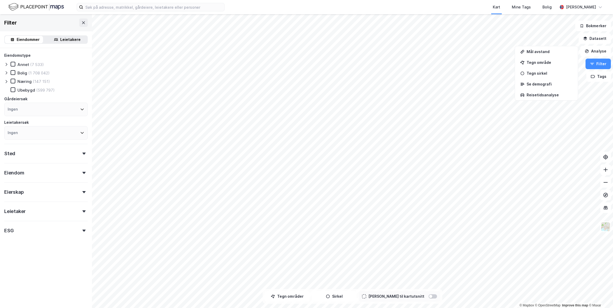
click at [8, 81] on icon at bounding box center [6, 82] width 4 height 4
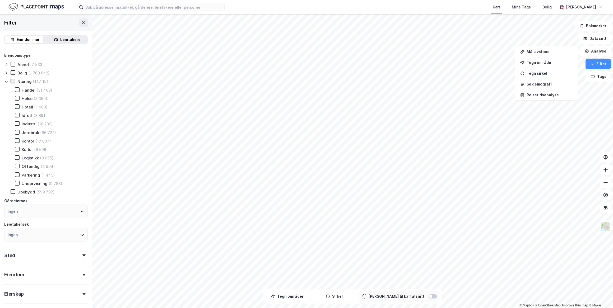
click at [11, 82] on icon at bounding box center [13, 81] width 4 height 4
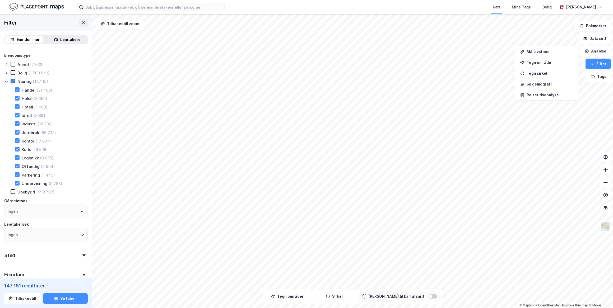
click at [12, 81] on icon at bounding box center [13, 81] width 4 height 4
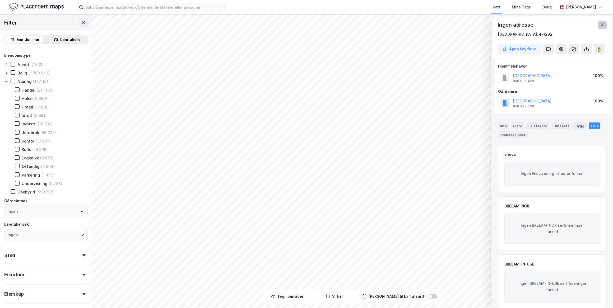
click at [606, 24] on button at bounding box center [602, 25] width 8 height 8
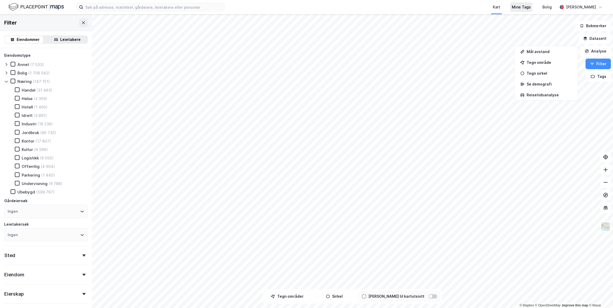
click at [522, 9] on div "Mine Tags" at bounding box center [521, 7] width 19 height 6
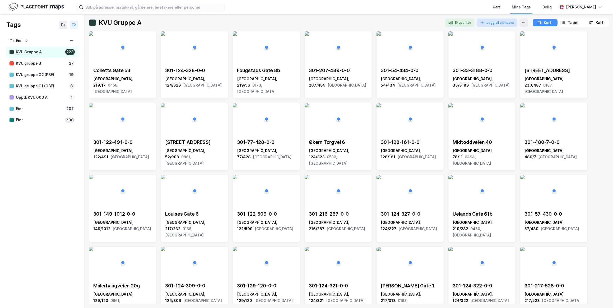
click at [492, 23] on button "Legg til eiendom" at bounding box center [497, 23] width 41 height 8
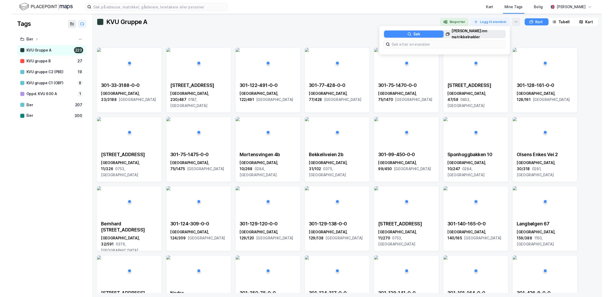
scroll to position [610, 0]
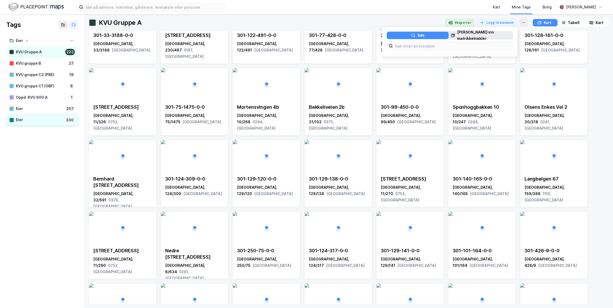
click at [43, 124] on div "Eier 300" at bounding box center [42, 120] width 72 height 11
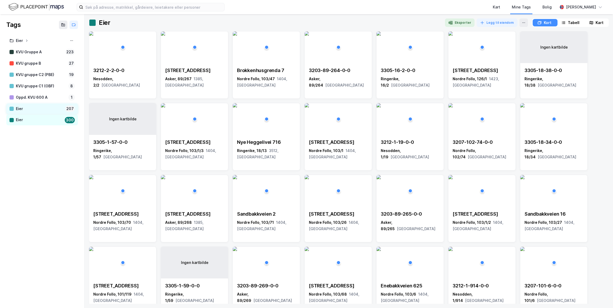
click at [43, 110] on div "Eier" at bounding box center [39, 109] width 47 height 7
